Goal: Task Accomplishment & Management: Manage account settings

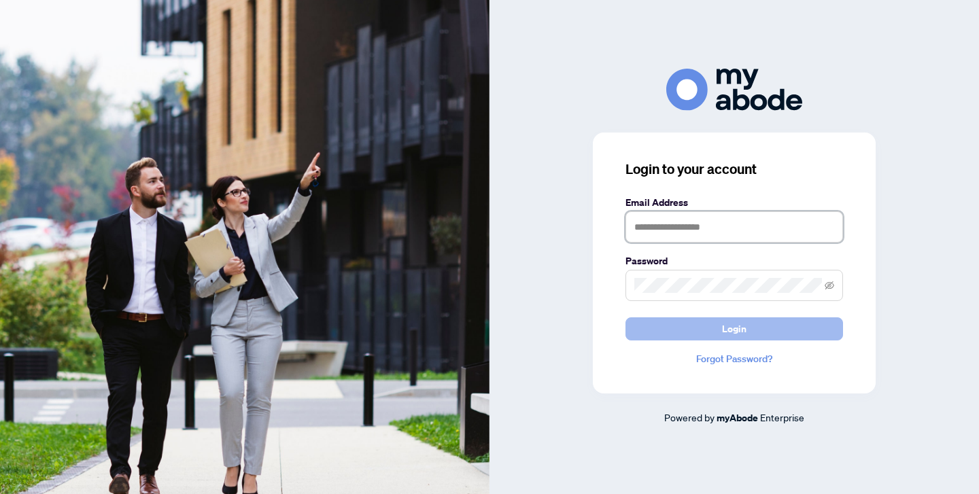
type input "**********"
click at [757, 324] on button "Login" at bounding box center [735, 329] width 218 height 23
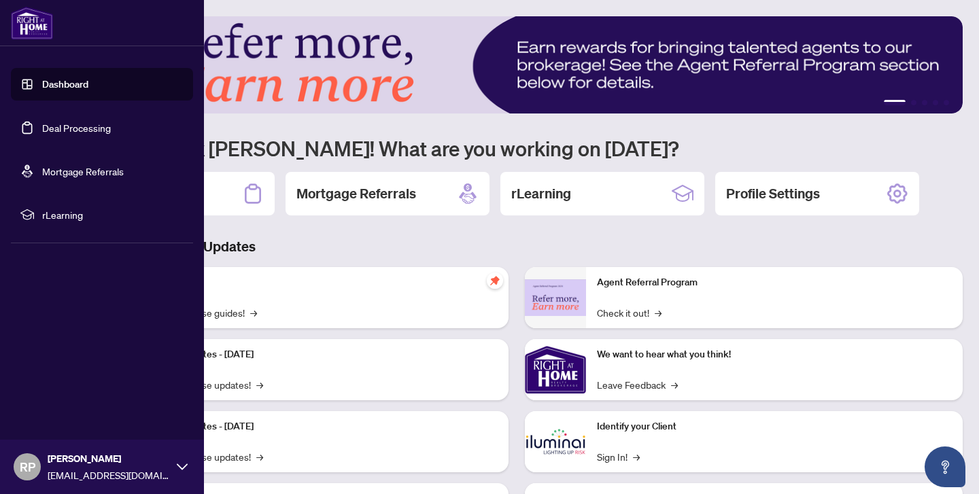
click at [42, 124] on link "Deal Processing" at bounding box center [76, 128] width 69 height 12
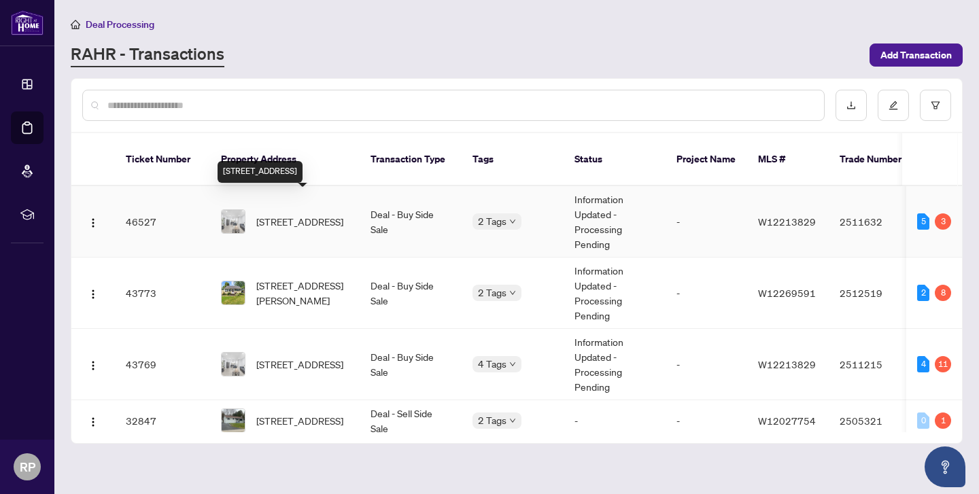
click at [292, 214] on span "806-975 WARWICK Crt, Burlington, Ontario L7T 3Z7, Canada" at bounding box center [299, 221] width 87 height 15
